Goal: Transaction & Acquisition: Purchase product/service

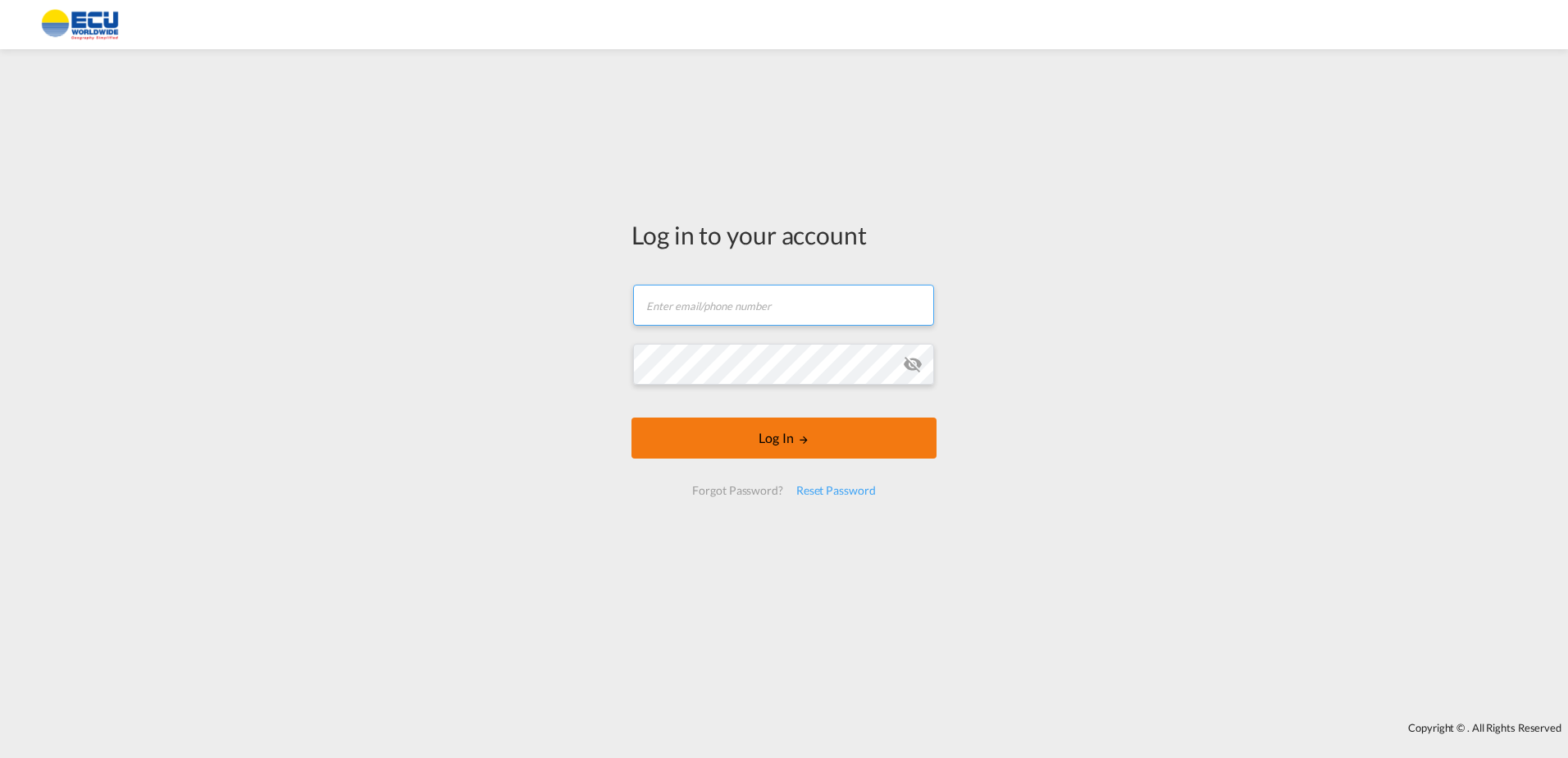
type input "[PERSON_NAME][EMAIL_ADDRESS][DOMAIN_NAME]"
click at [815, 424] on button "Log In" at bounding box center [784, 437] width 305 height 41
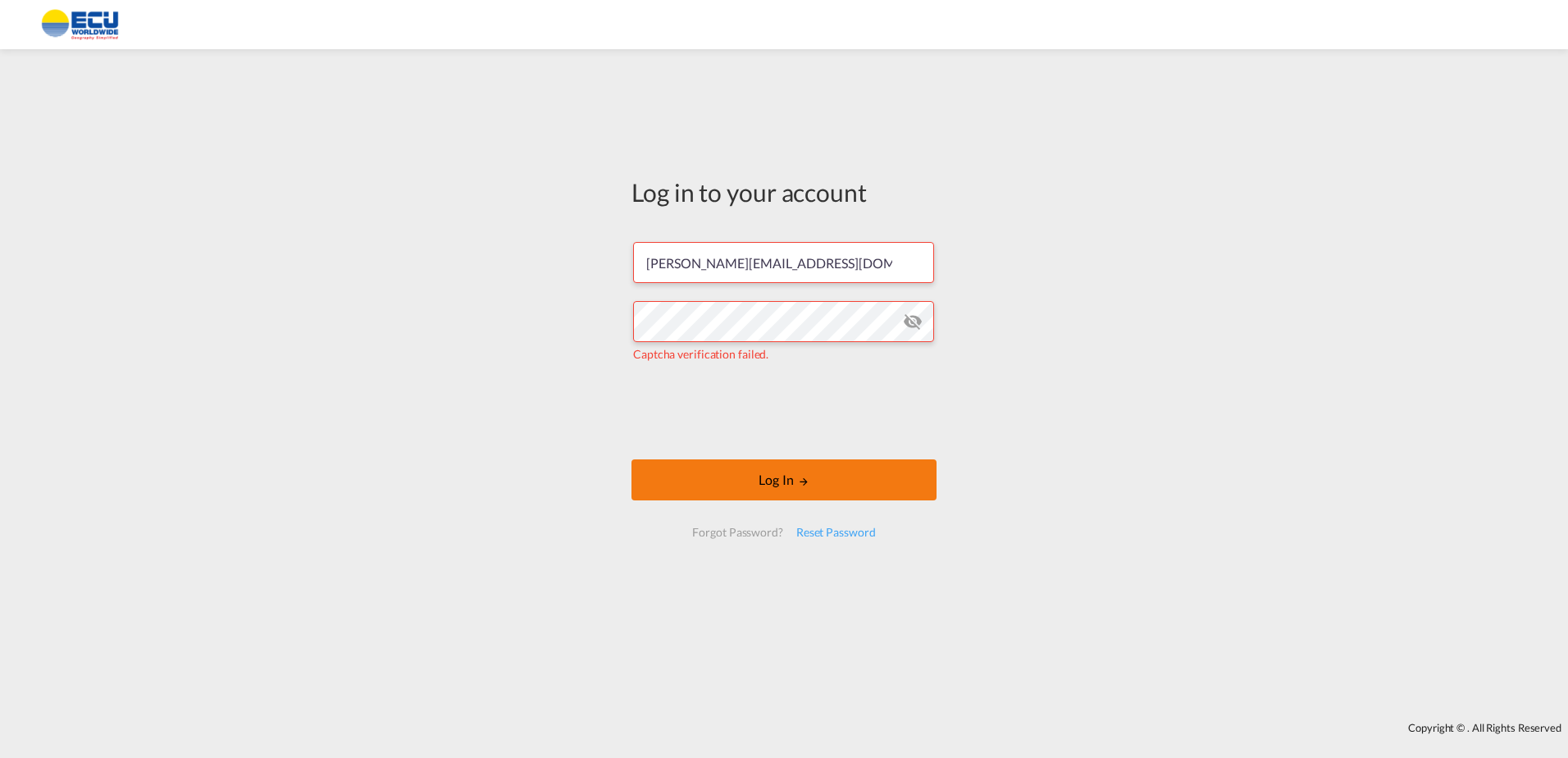
click at [854, 468] on button "Log In" at bounding box center [784, 479] width 305 height 41
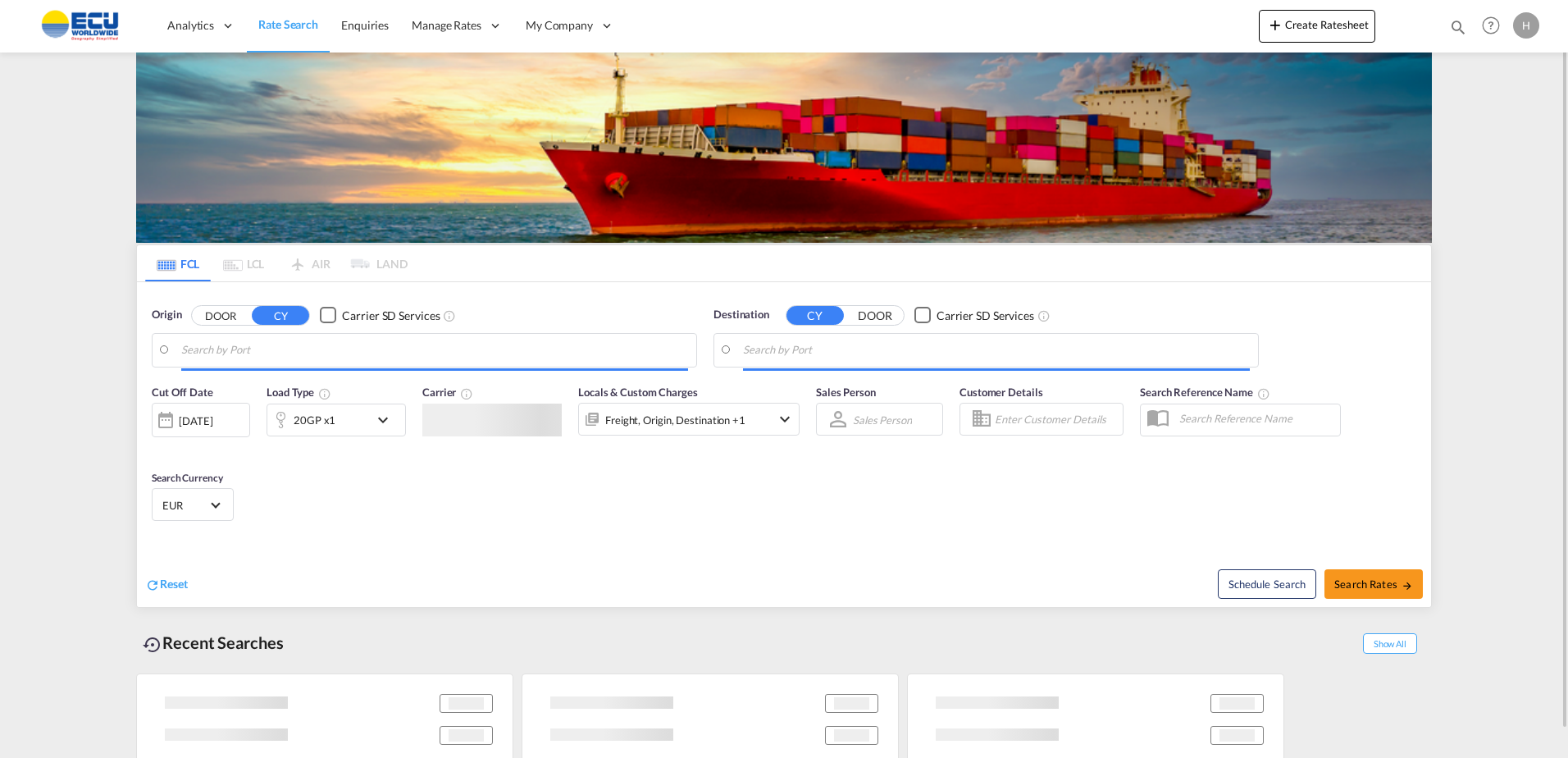
type input "[GEOGRAPHIC_DATA], [GEOGRAPHIC_DATA]"
type input "Caucedo, DOCAU"
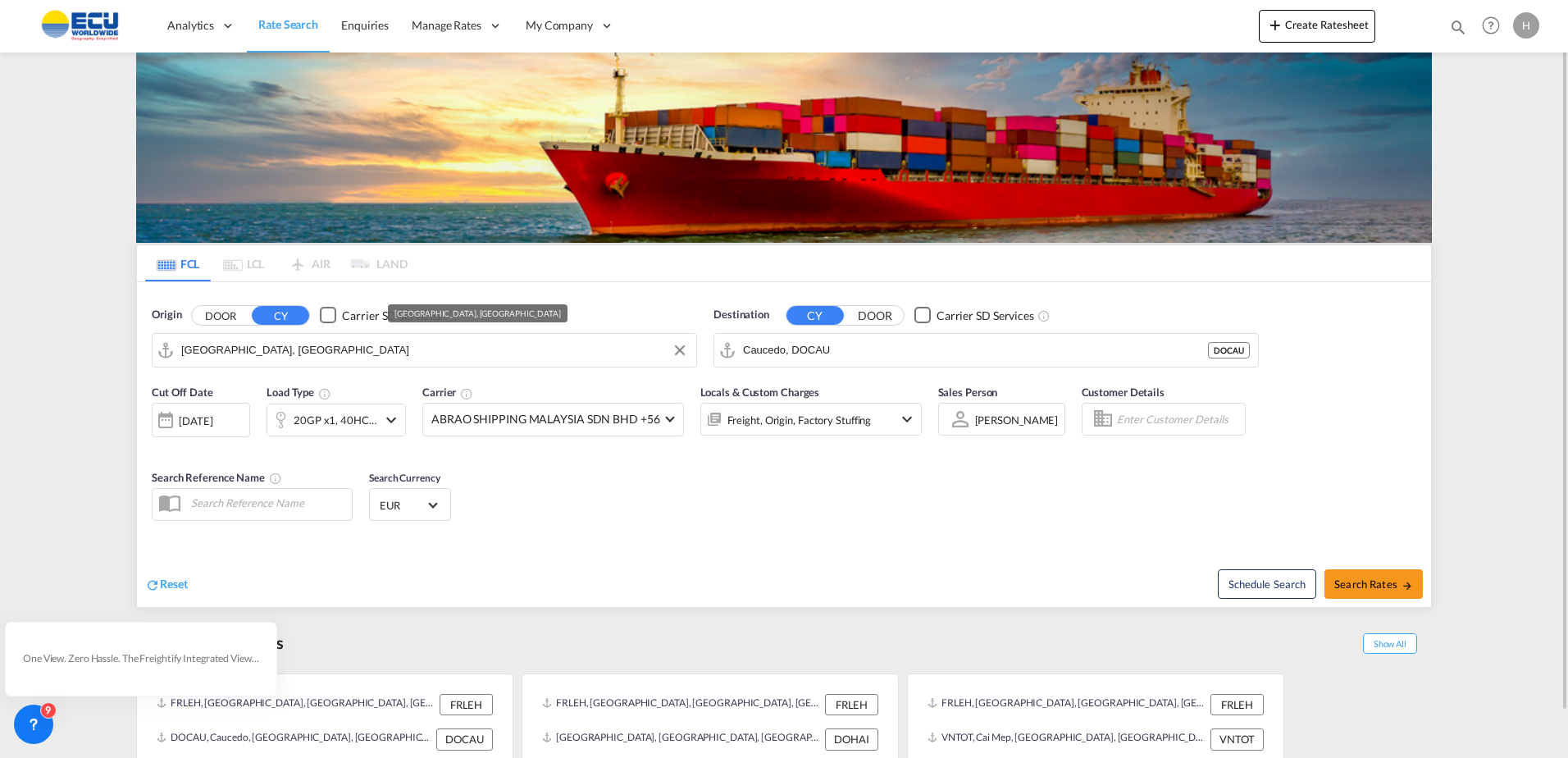
click at [385, 355] on input "[GEOGRAPHIC_DATA], [GEOGRAPHIC_DATA]" at bounding box center [435, 350] width 507 height 24
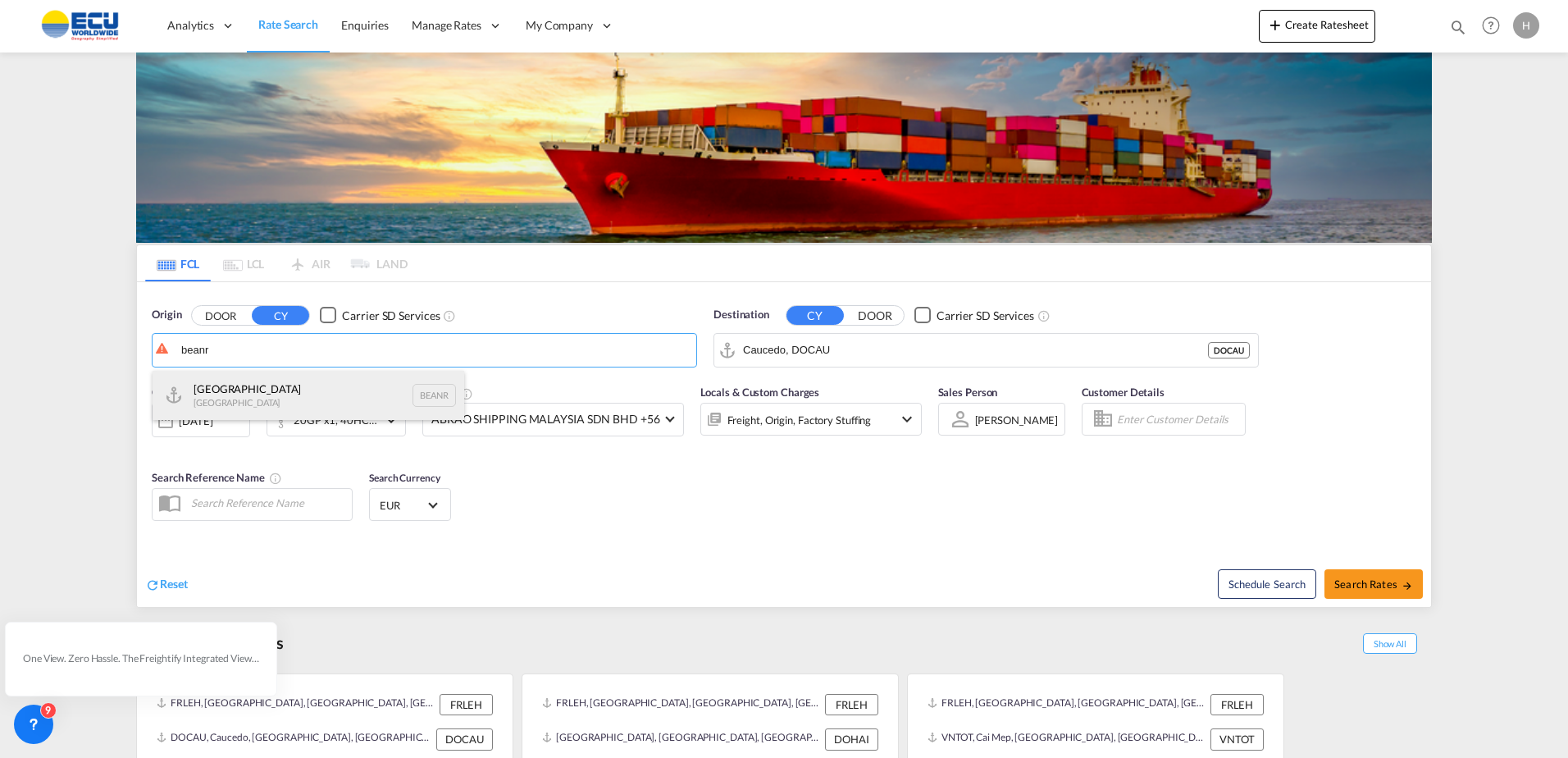
click at [272, 386] on div "Antwerp [GEOGRAPHIC_DATA] BEANR" at bounding box center [308, 395] width 312 height 49
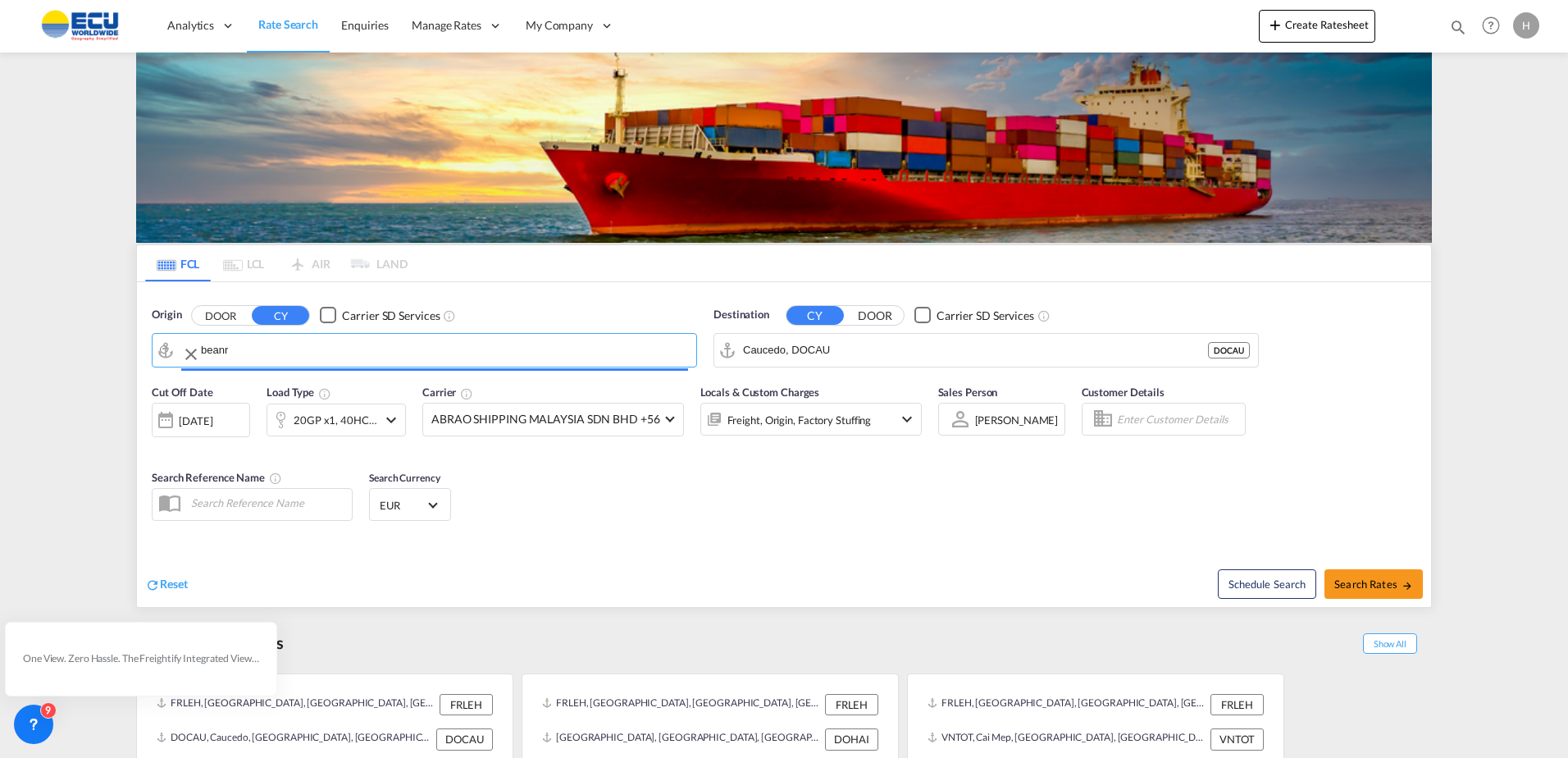
type input "[GEOGRAPHIC_DATA], BEANR"
click at [909, 340] on input "Caucedo, DOCAU" at bounding box center [996, 350] width 507 height 24
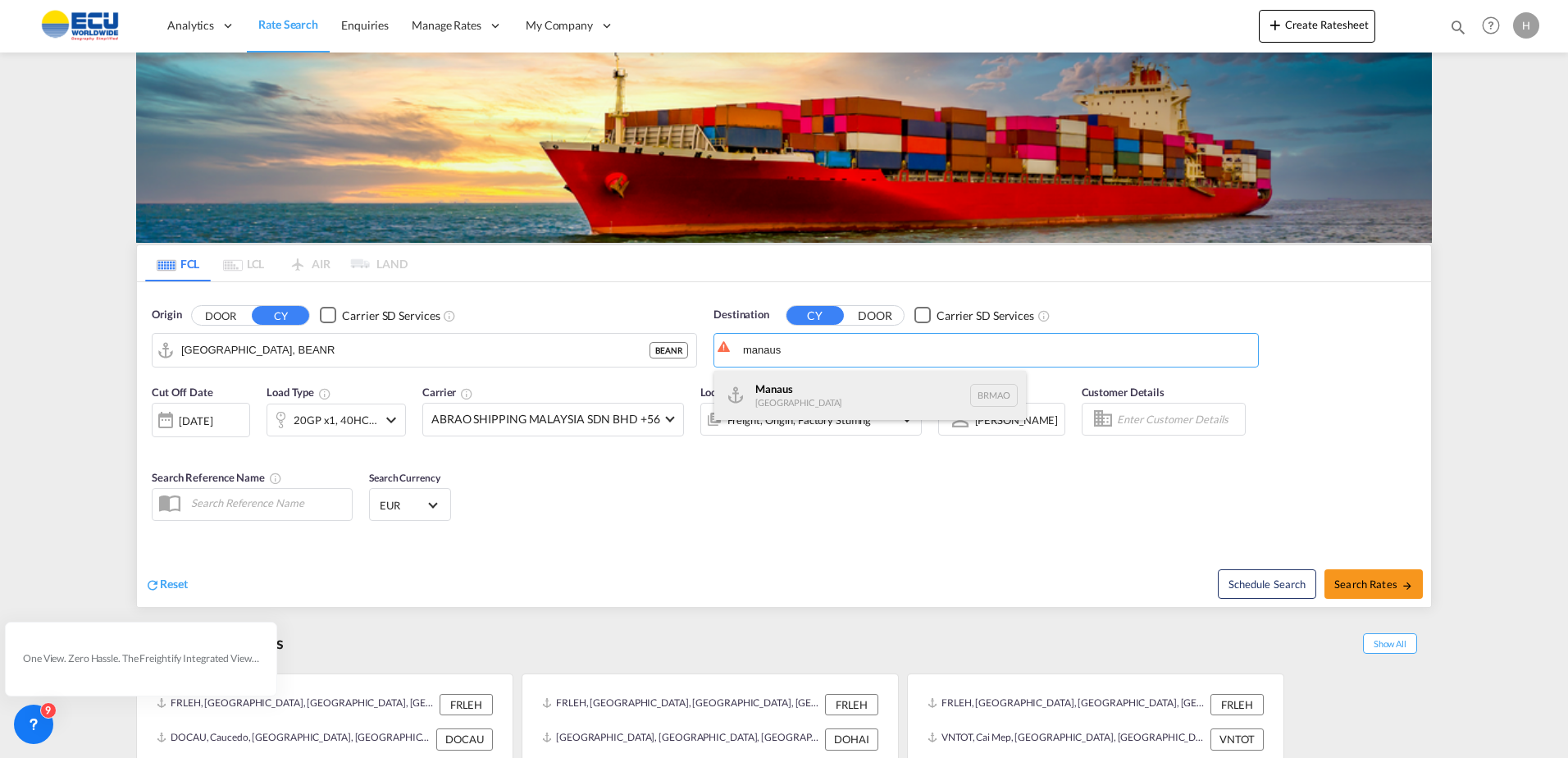
click at [800, 403] on div "Manaus [GEOGRAPHIC_DATA] [GEOGRAPHIC_DATA]" at bounding box center [870, 395] width 312 height 49
type input "Manaus, BRMAO"
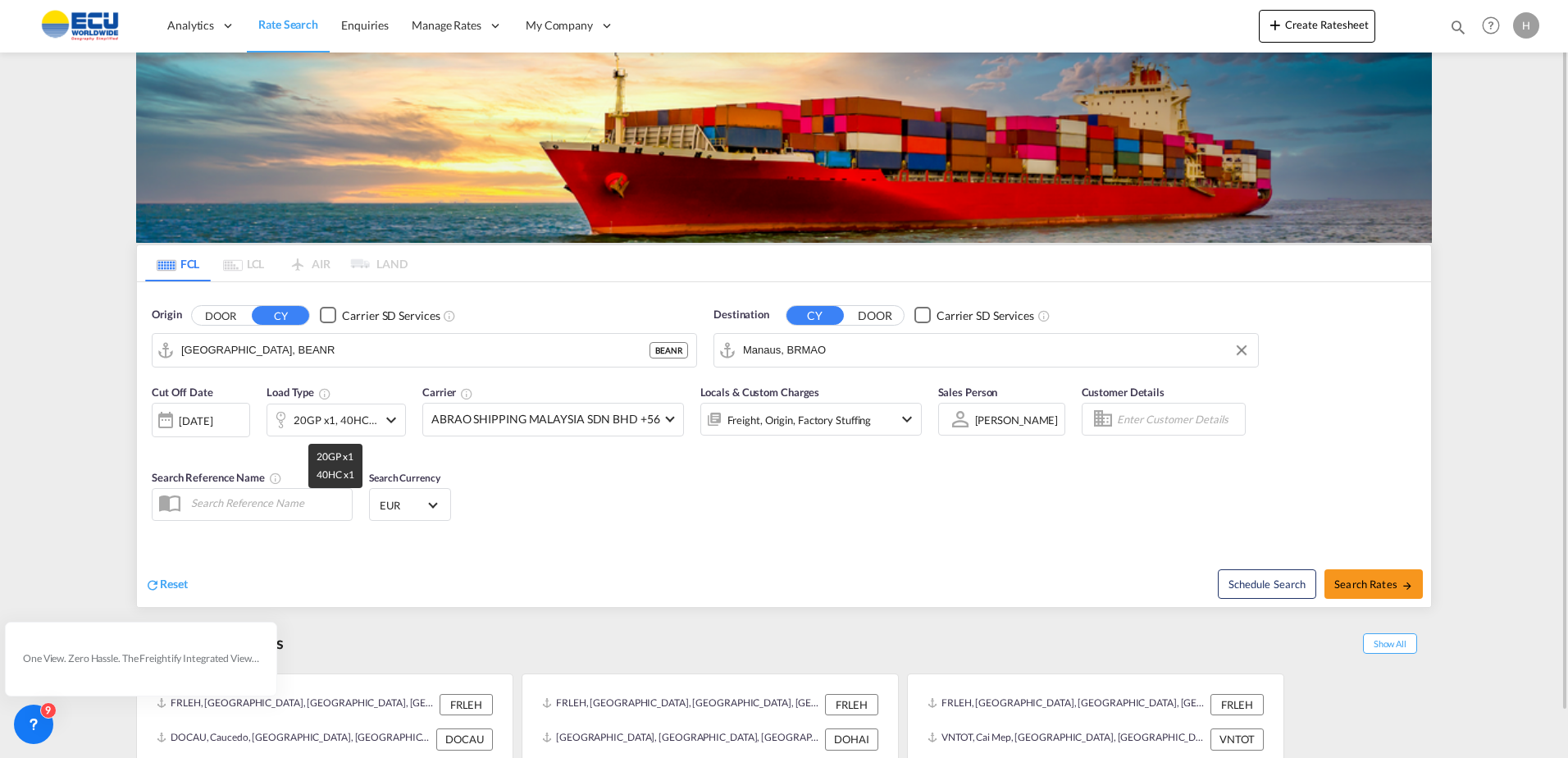
click at [326, 413] on div "20GP x1, 40HC x1" at bounding box center [336, 420] width 84 height 23
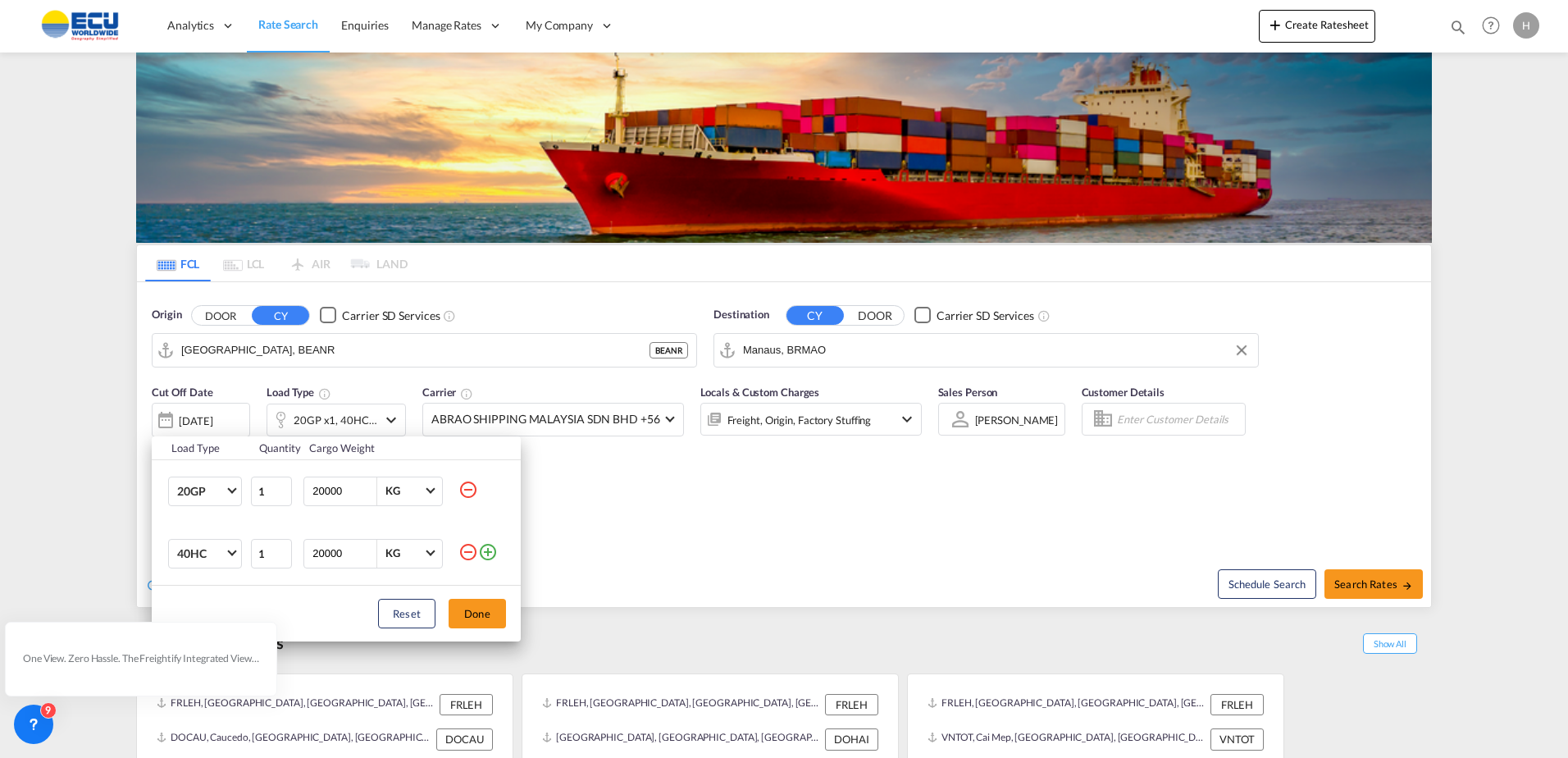
click at [472, 496] on md-icon "icon-minus-circle-outline" at bounding box center [468, 489] width 20 height 20
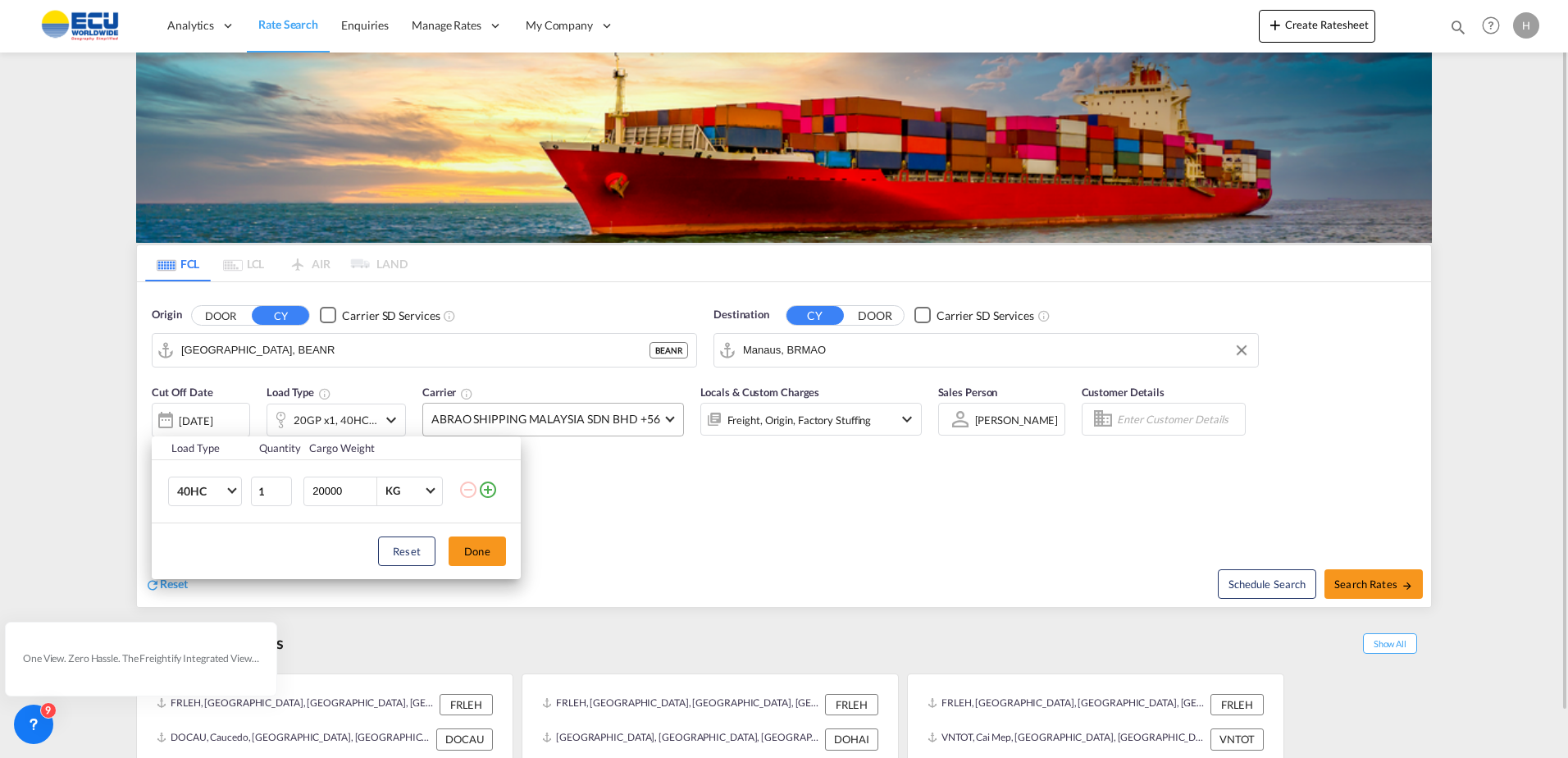
drag, startPoint x: 469, startPoint y: 553, endPoint x: 554, endPoint y: 434, distance: 146.2
click at [470, 553] on button "Done" at bounding box center [477, 551] width 58 height 30
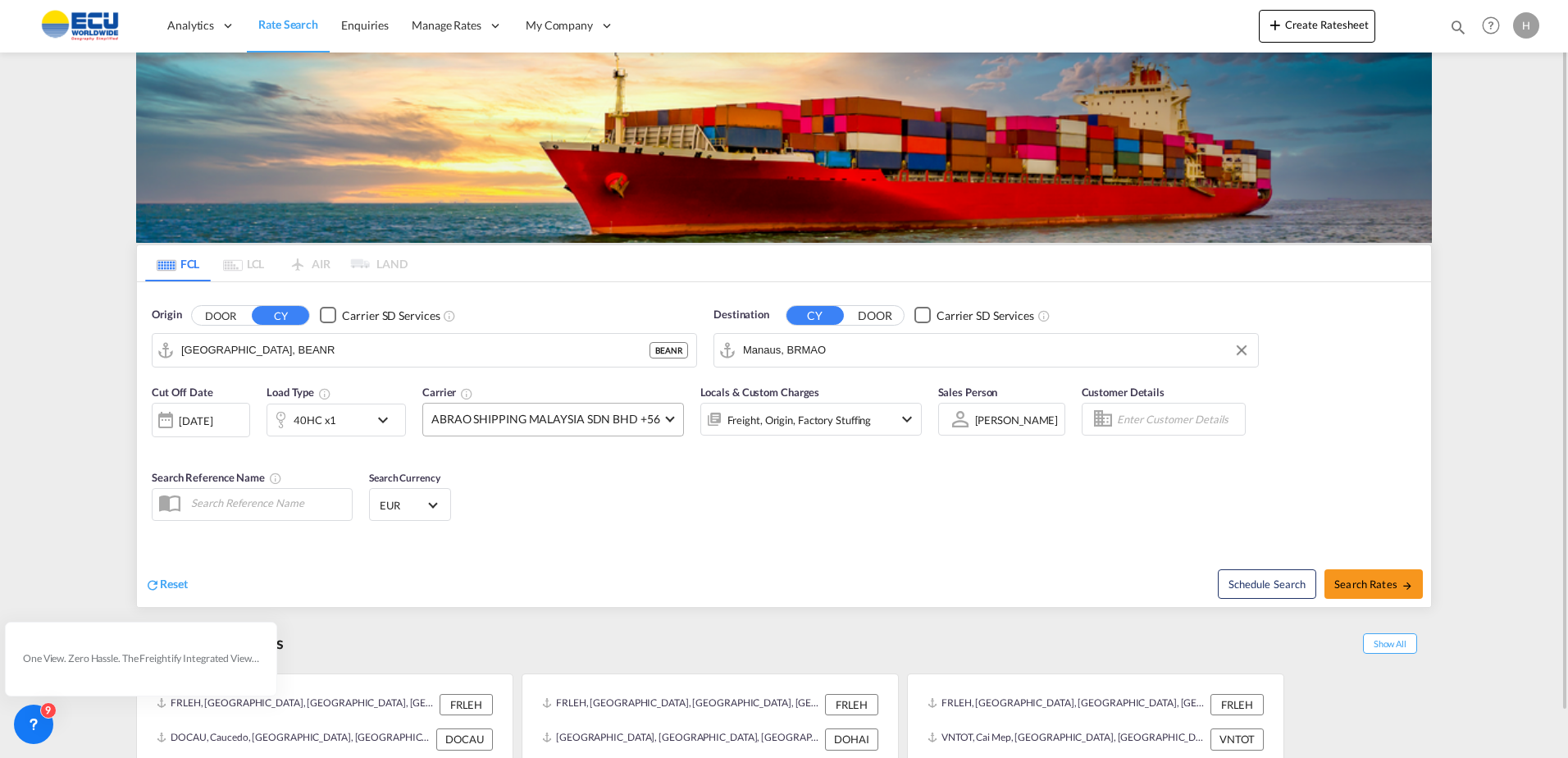
click at [560, 425] on span "ABRAO SHIPPING MALAYSIA SDN BHD +56" at bounding box center [545, 419] width 229 height 17
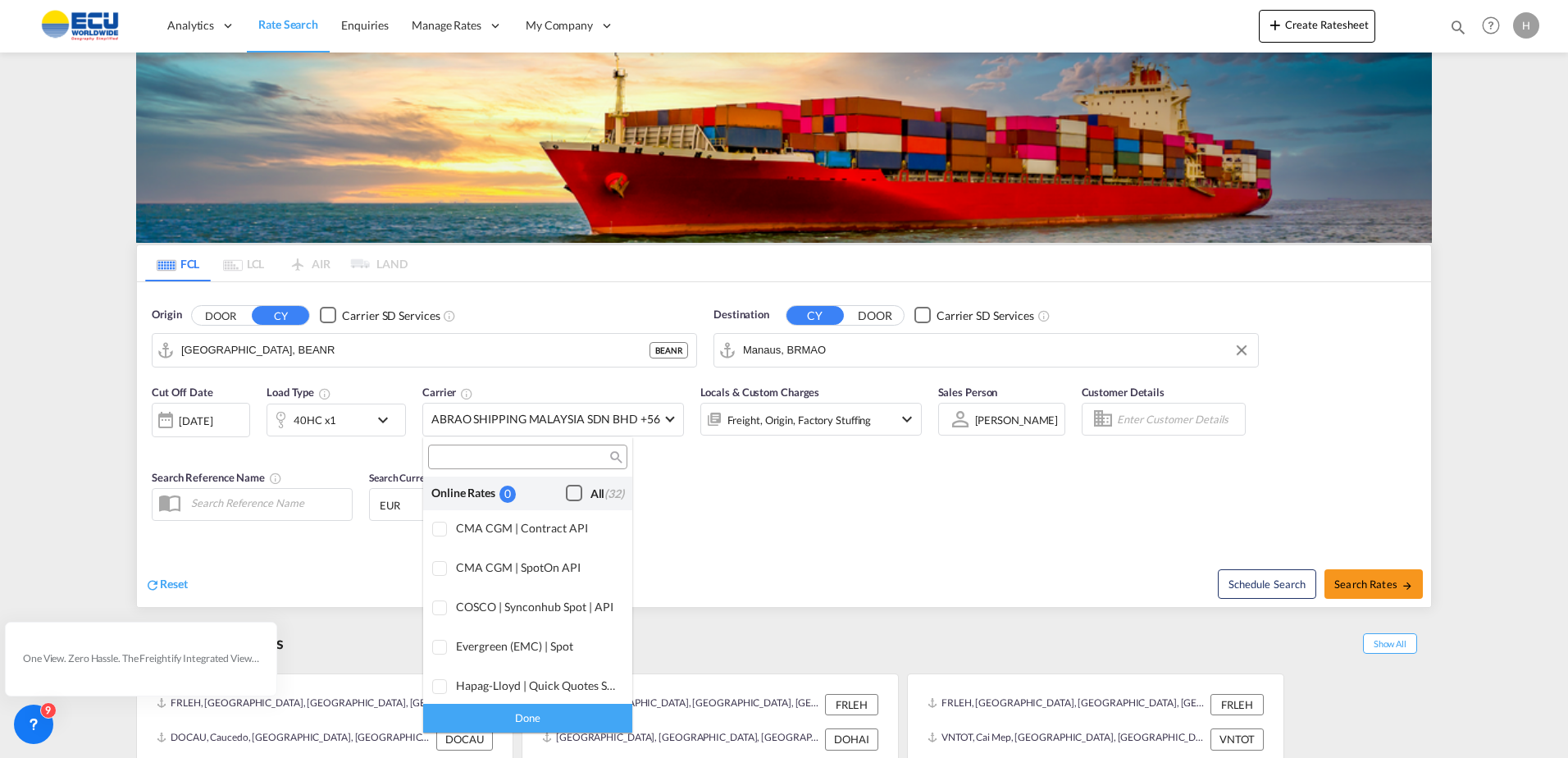
click at [572, 501] on div "Checkbox No Ink" at bounding box center [574, 493] width 17 height 17
drag, startPoint x: 553, startPoint y: 714, endPoint x: 699, endPoint y: 630, distance: 168.4
click at [554, 714] on div "Done" at bounding box center [528, 717] width 209 height 29
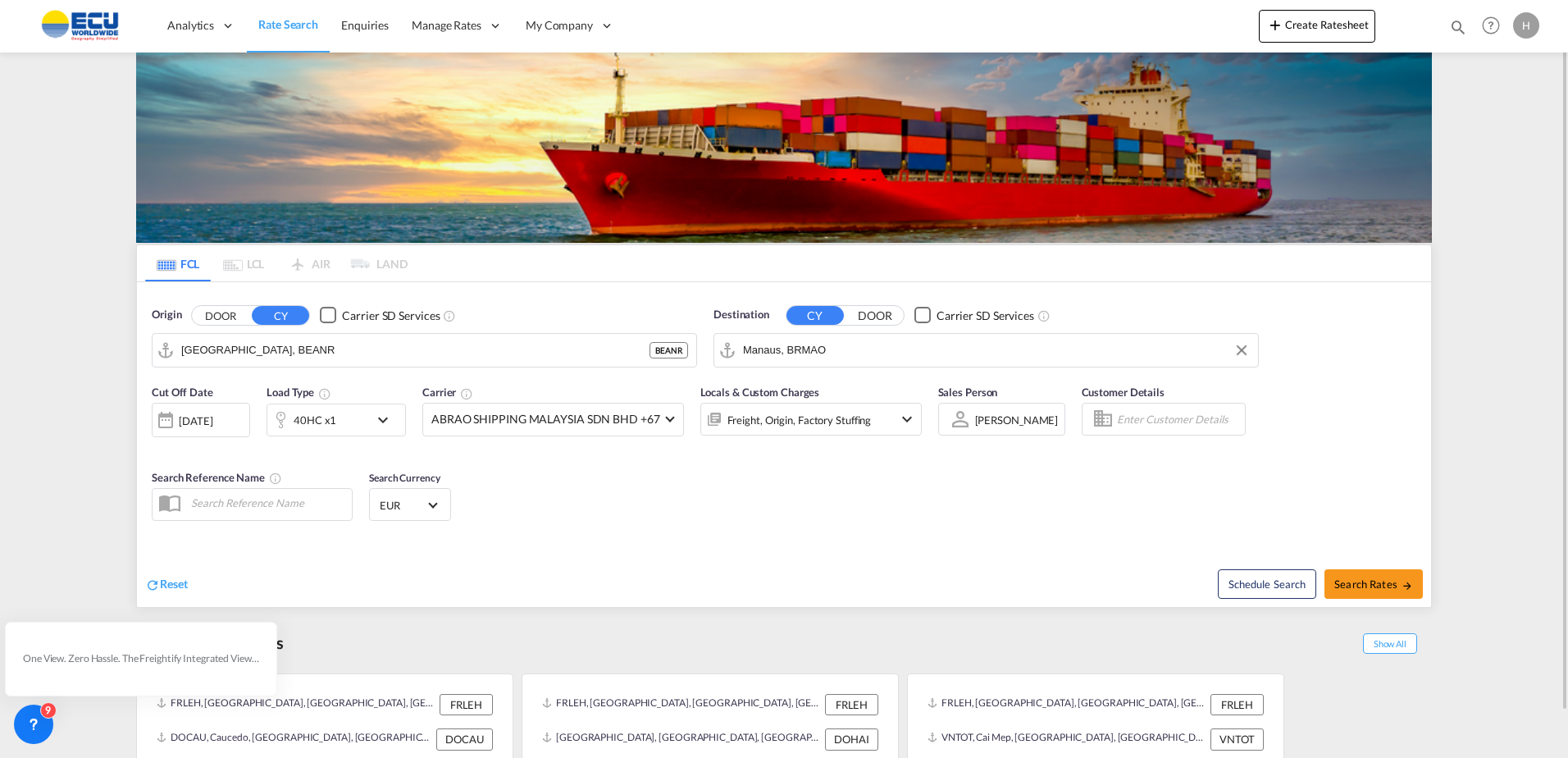
click at [825, 520] on div "Cut Off Date [DATE] [DATE] Load Type 40HC x1 Carrier ABRAO SHIPPING MALAYSIA SD…" at bounding box center [784, 454] width 1294 height 160
click at [1377, 570] on button "Search Rates" at bounding box center [1373, 584] width 99 height 30
type input "BEANR to BRMAO / [DATE]"
